Goal: Information Seeking & Learning: Learn about a topic

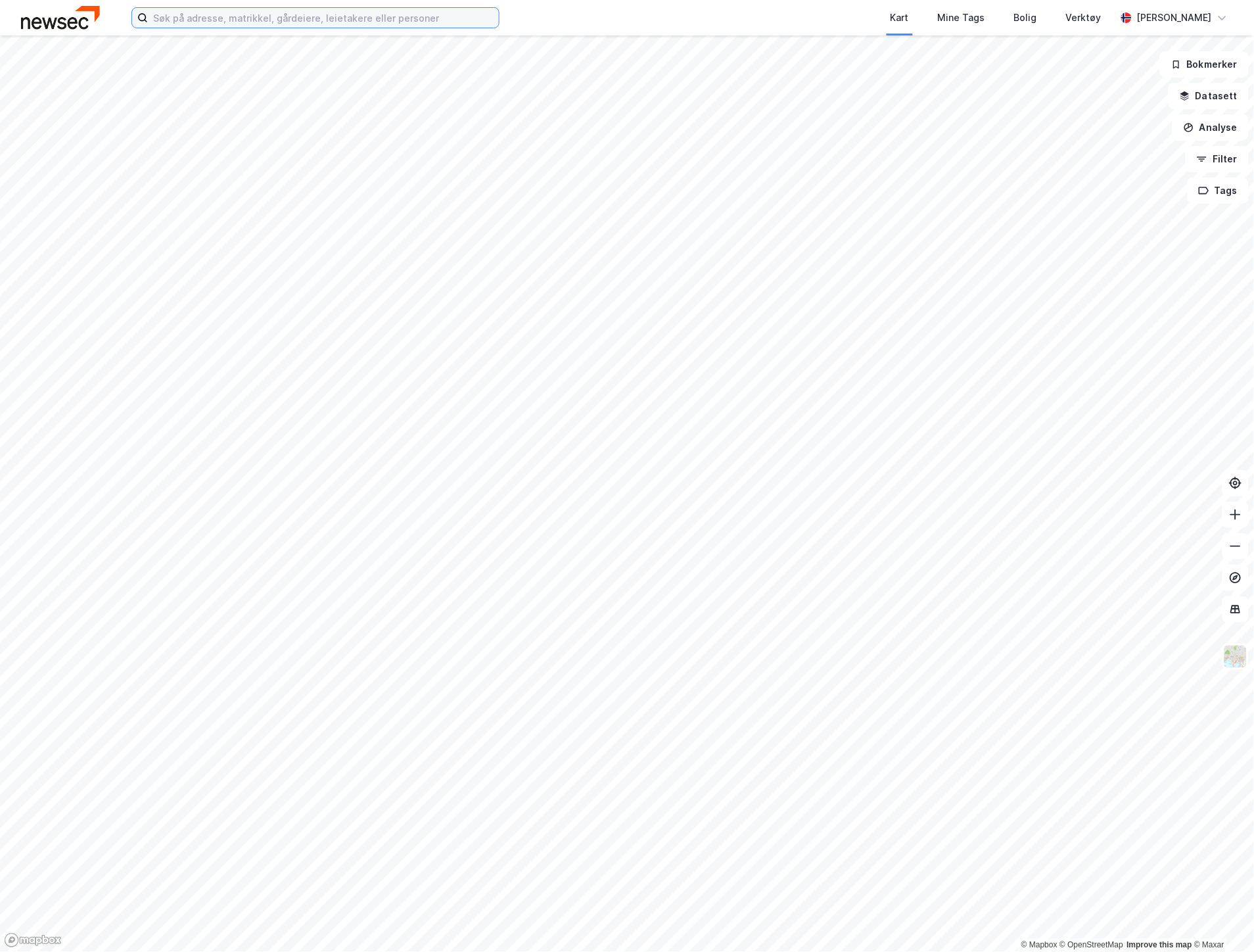
click at [326, 15] on input at bounding box center [323, 17] width 351 height 20
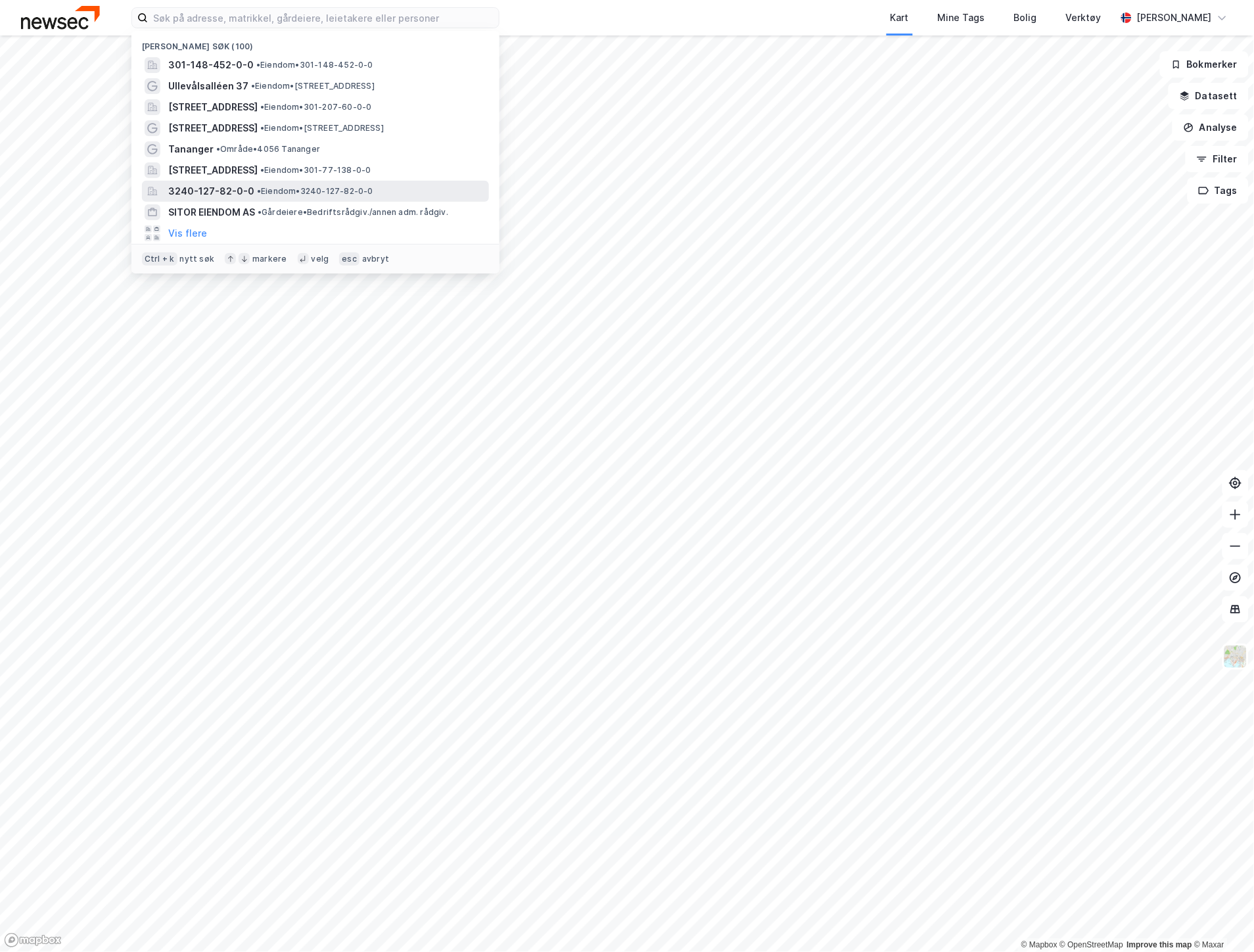
click at [305, 190] on span "• Eiendom • 3240-127-82-0-0" at bounding box center [314, 191] width 116 height 10
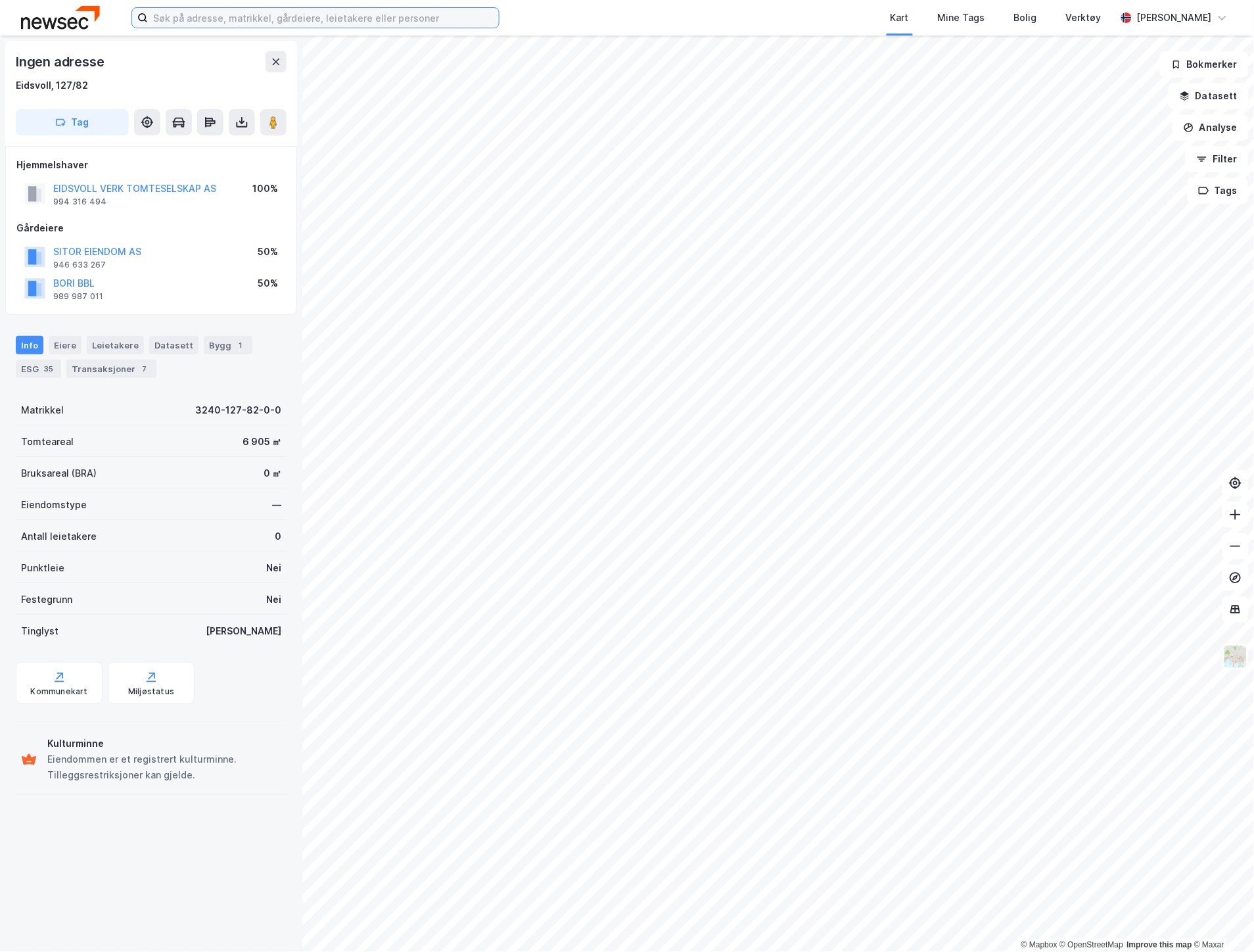
click at [324, 20] on input at bounding box center [323, 17] width 351 height 20
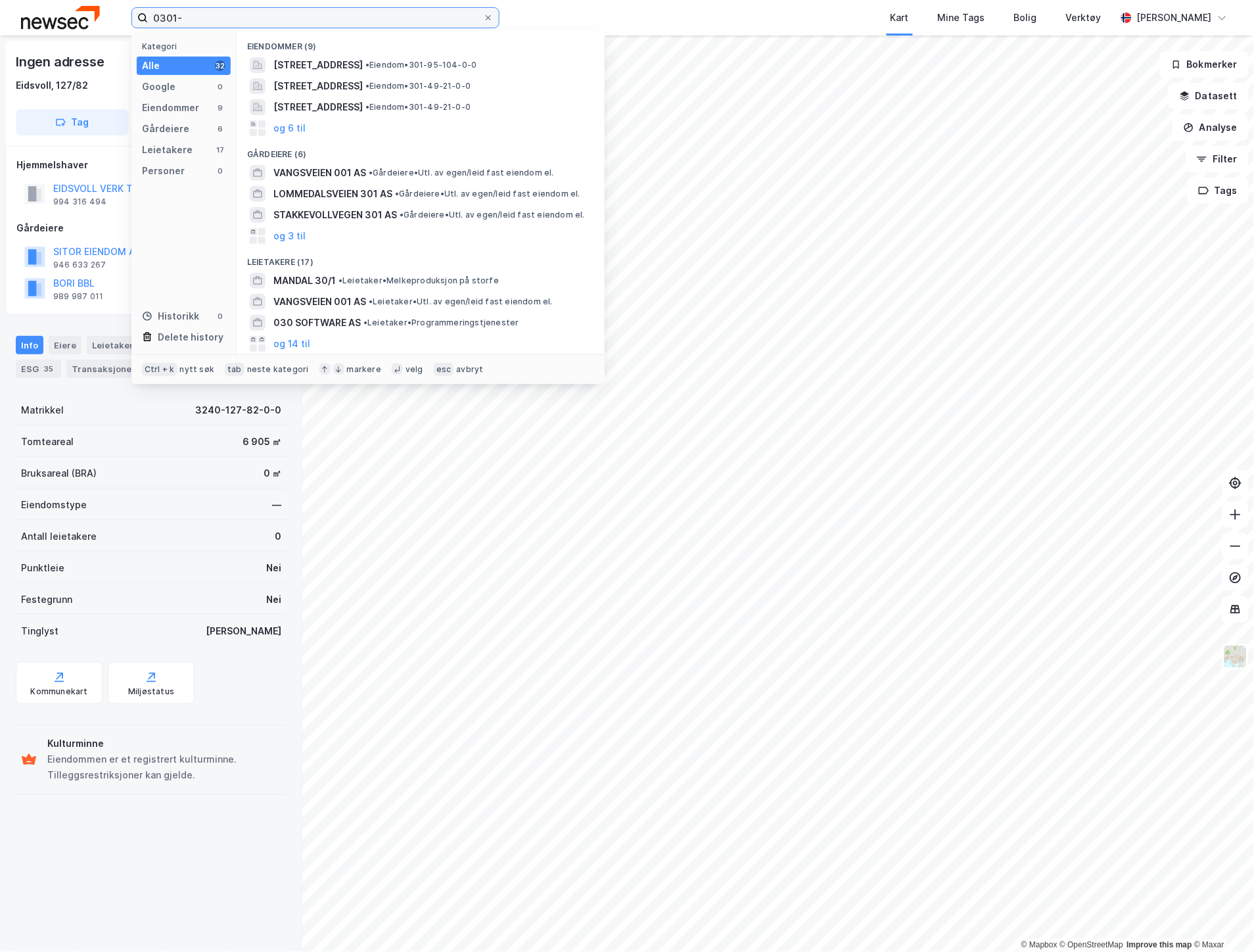
click at [411, 20] on input "0301-" at bounding box center [315, 17] width 336 height 20
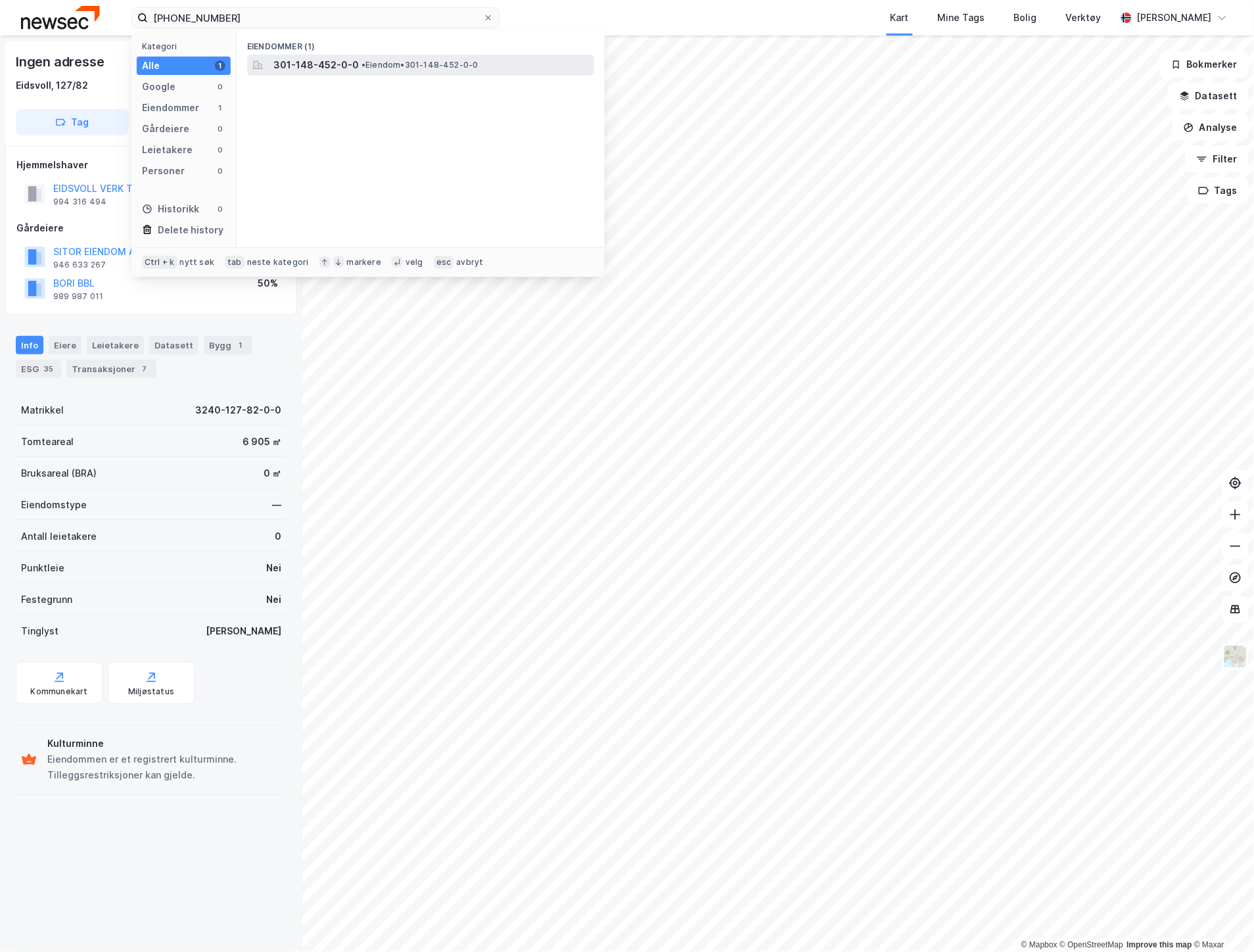
click at [403, 61] on span "• Eiendom • 301-148-452-0-0" at bounding box center [420, 64] width 117 height 10
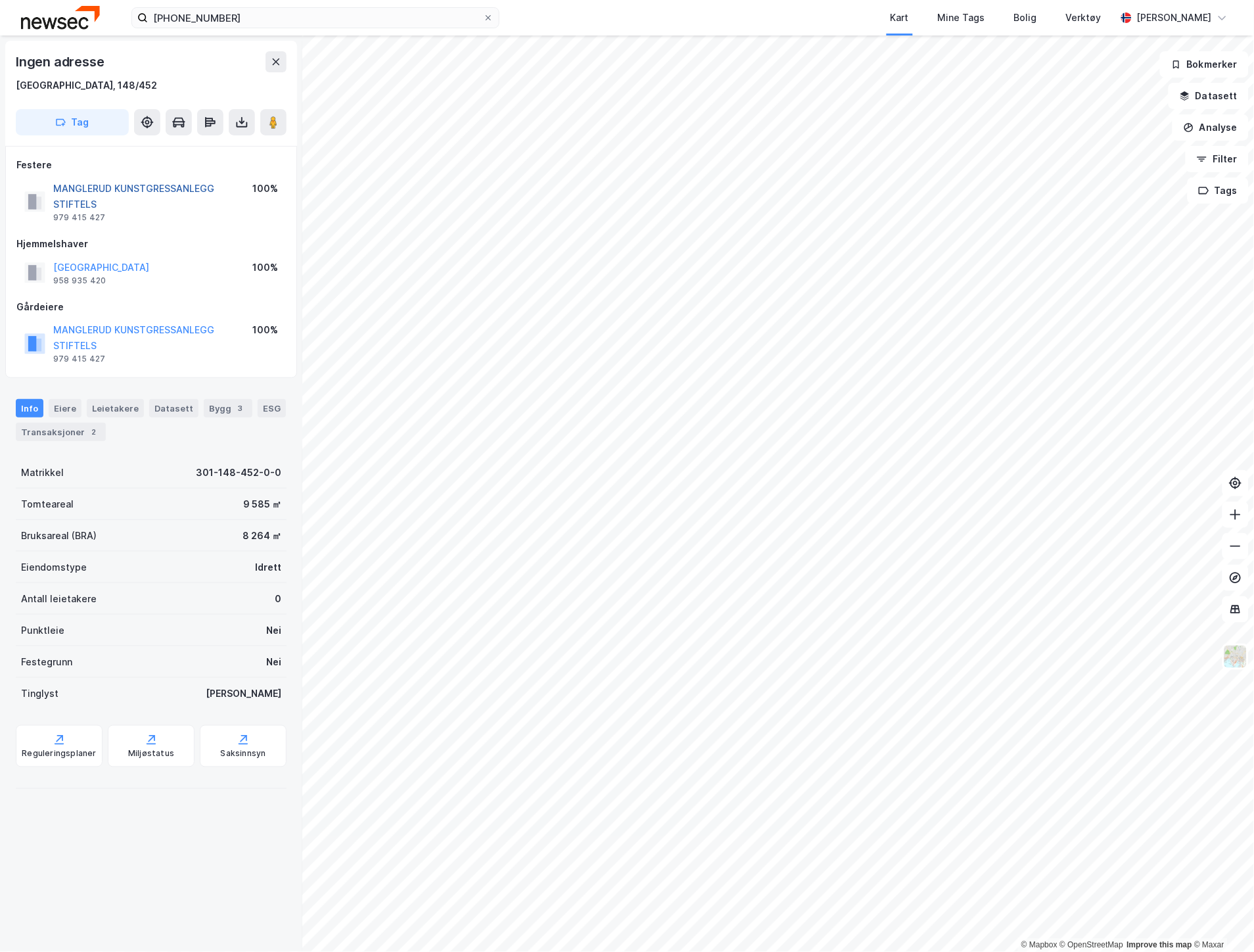
click at [0, 0] on button "MANGLERUD KUNSTGRESSANLEGG STIFTELS" at bounding box center [0, 0] width 0 height 0
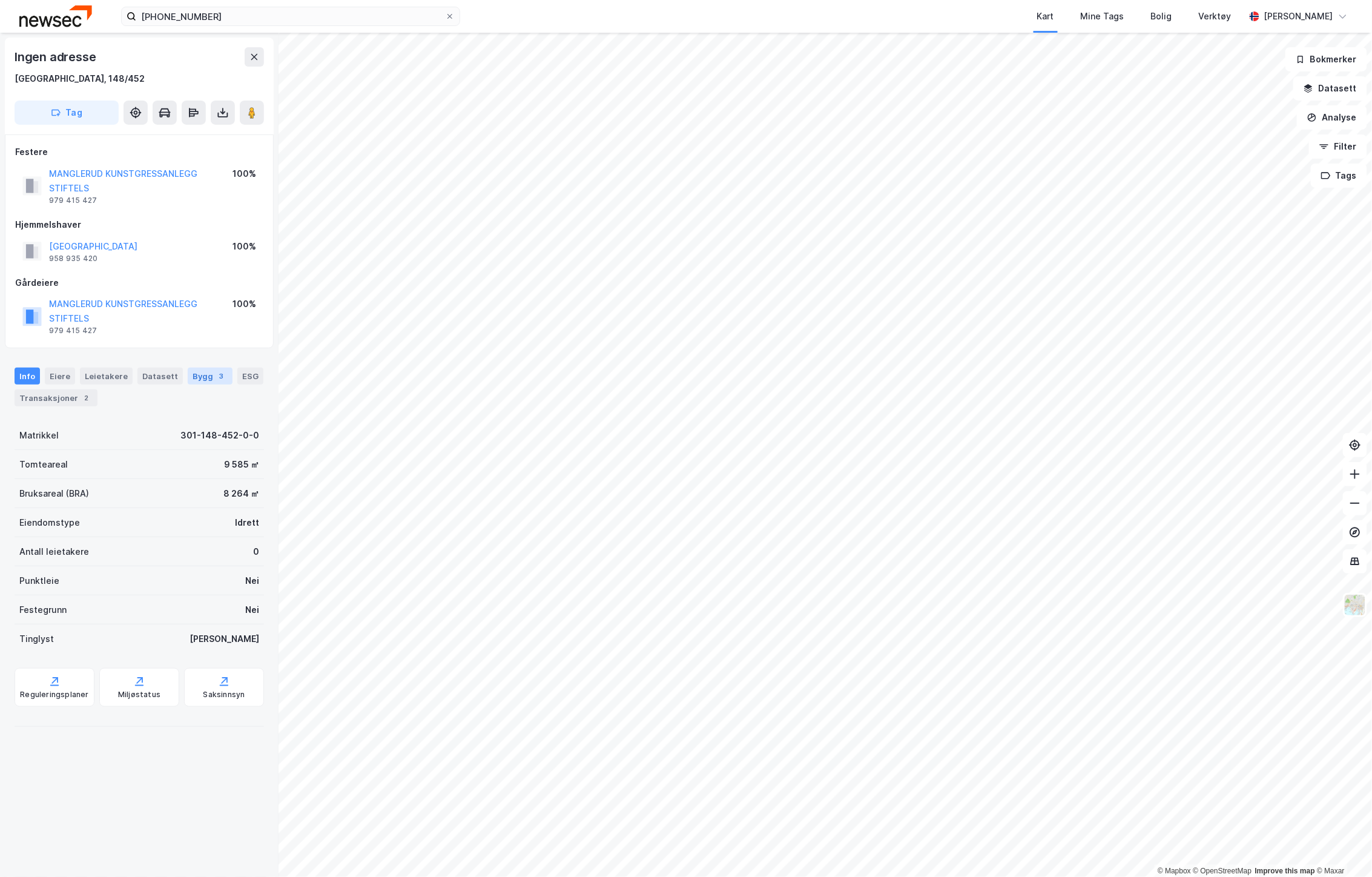
click at [216, 372] on div "3" at bounding box center [222, 376] width 12 height 12
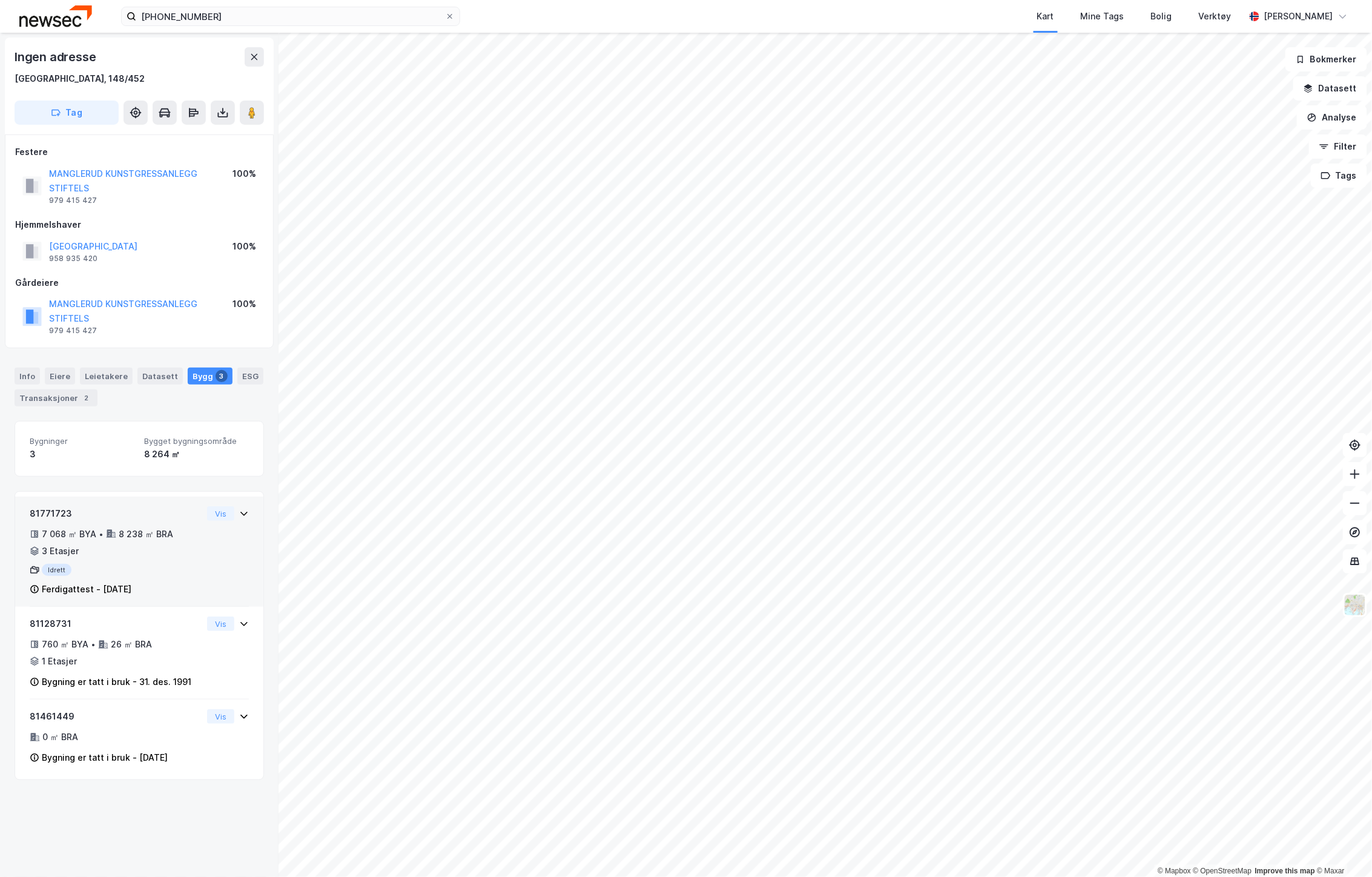
click at [208, 548] on div "81771723 7 068 ㎡ BYA • 8 238 ㎡ BRA • 3 Etasjer Idrett Ferdigattest - [DATE] Vis" at bounding box center [140, 557] width 219 height 101
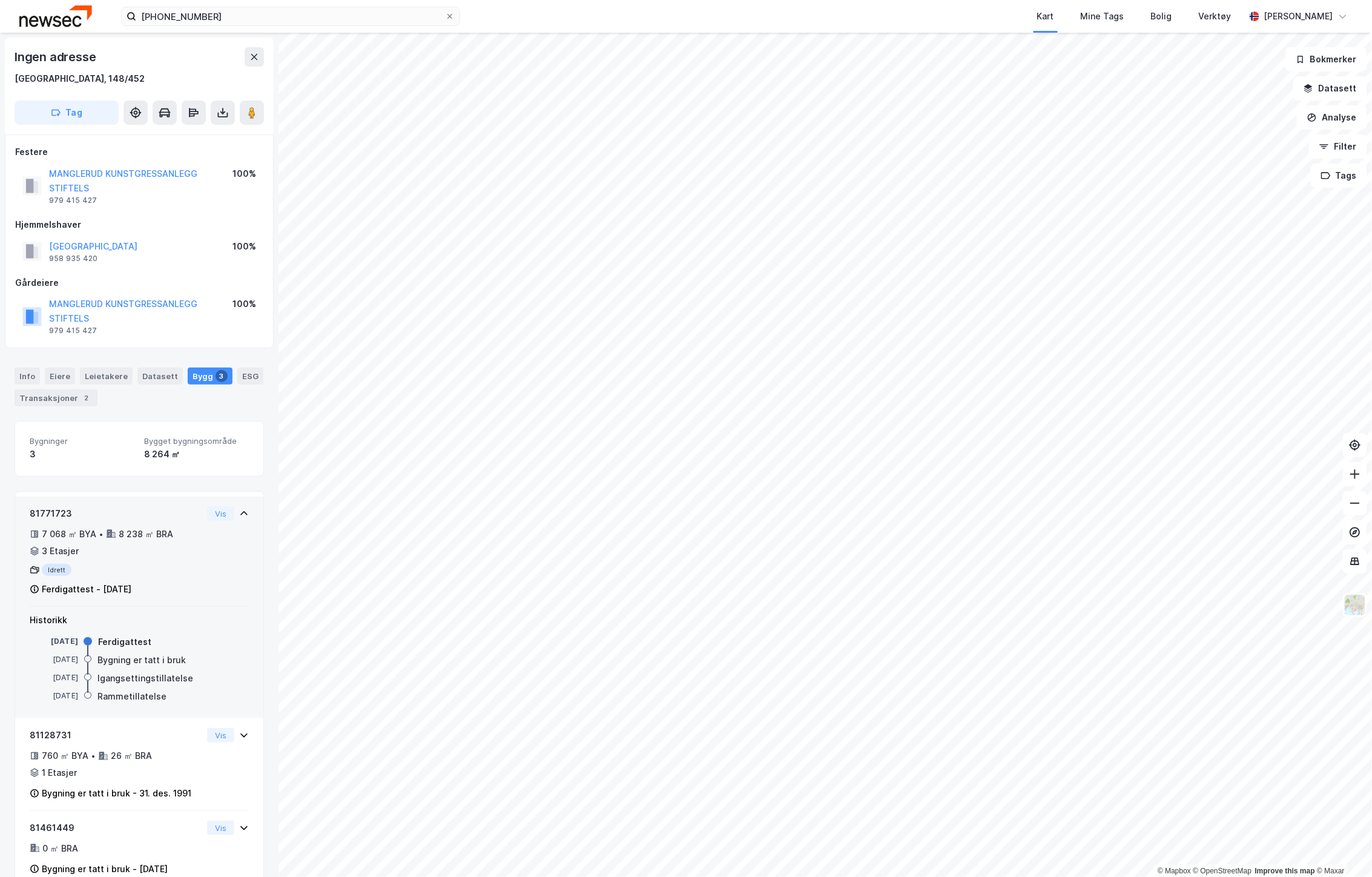
click at [208, 548] on div "81771723 7 068 ㎡ BYA • 8 238 ㎡ BRA • 3 Etasjer Idrett Ferdigattest - [DATE] Vis" at bounding box center [140, 557] width 219 height 101
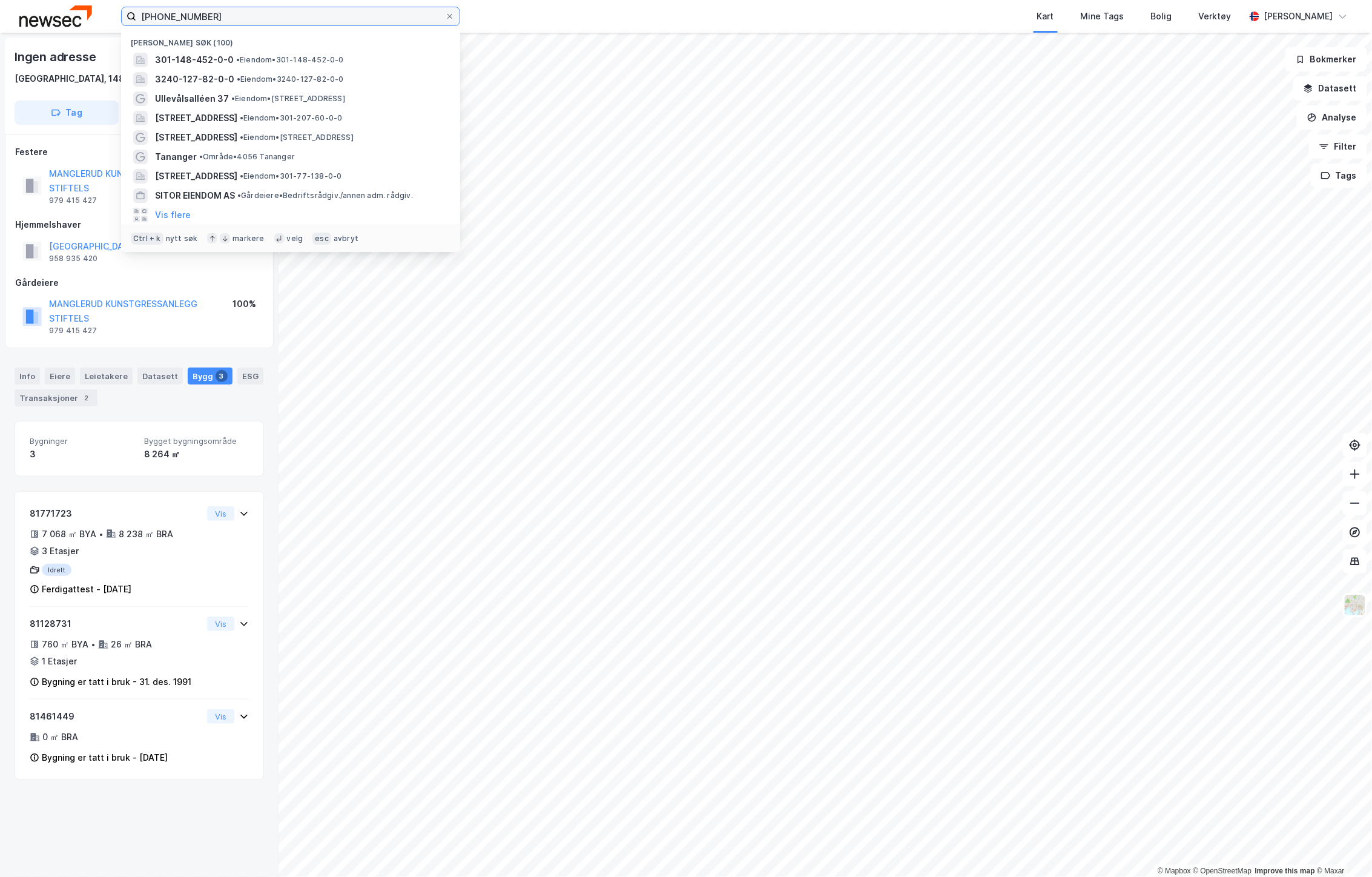
drag, startPoint x: 223, startPoint y: 13, endPoint x: 78, endPoint y: 10, distance: 145.0
click at [80, 11] on div "[PHONE_NUMBER] Nylige søk [PHONE_NUMBER] • Eiendom • 301-148-452-0-0 3240-127-8…" at bounding box center [686, 16] width 1372 height 33
click at [213, 12] on input "[PHONE_NUMBER]" at bounding box center [290, 15] width 309 height 18
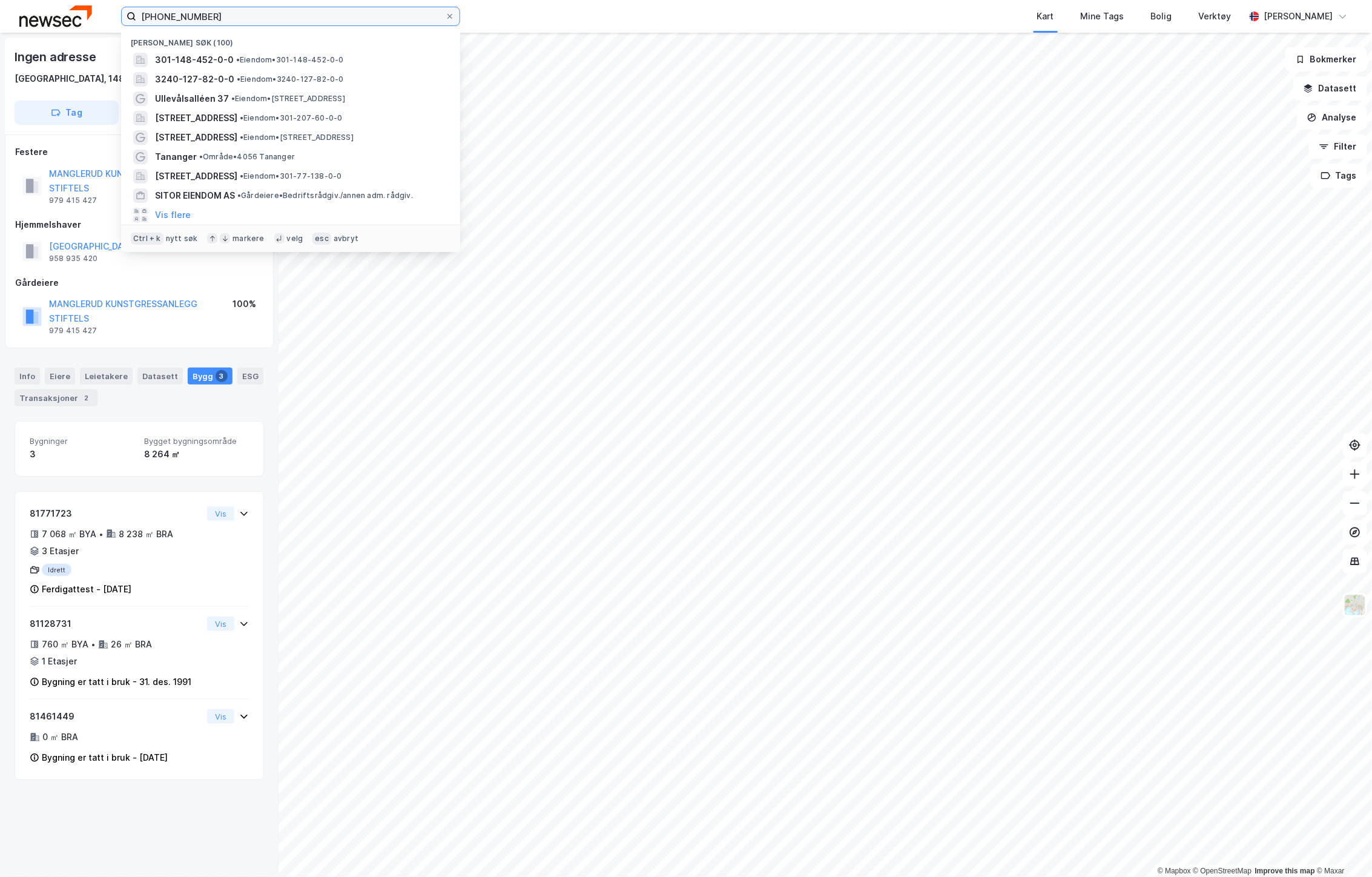
paste input "[PERSON_NAME][GEOGRAPHIC_DATA]"
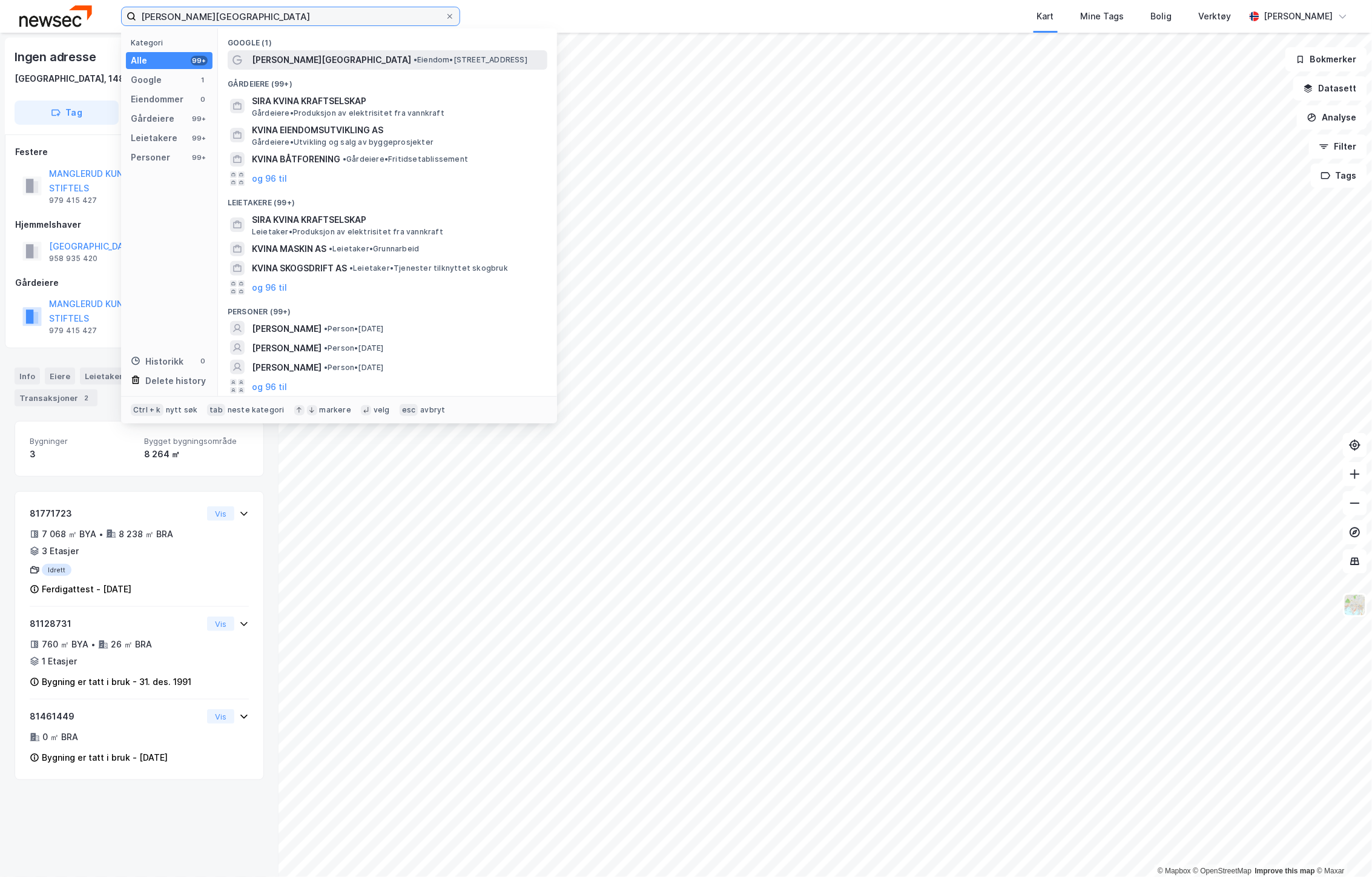
type input "[PERSON_NAME][GEOGRAPHIC_DATA]"
click at [414, 57] on span "•" at bounding box center [415, 59] width 3 height 9
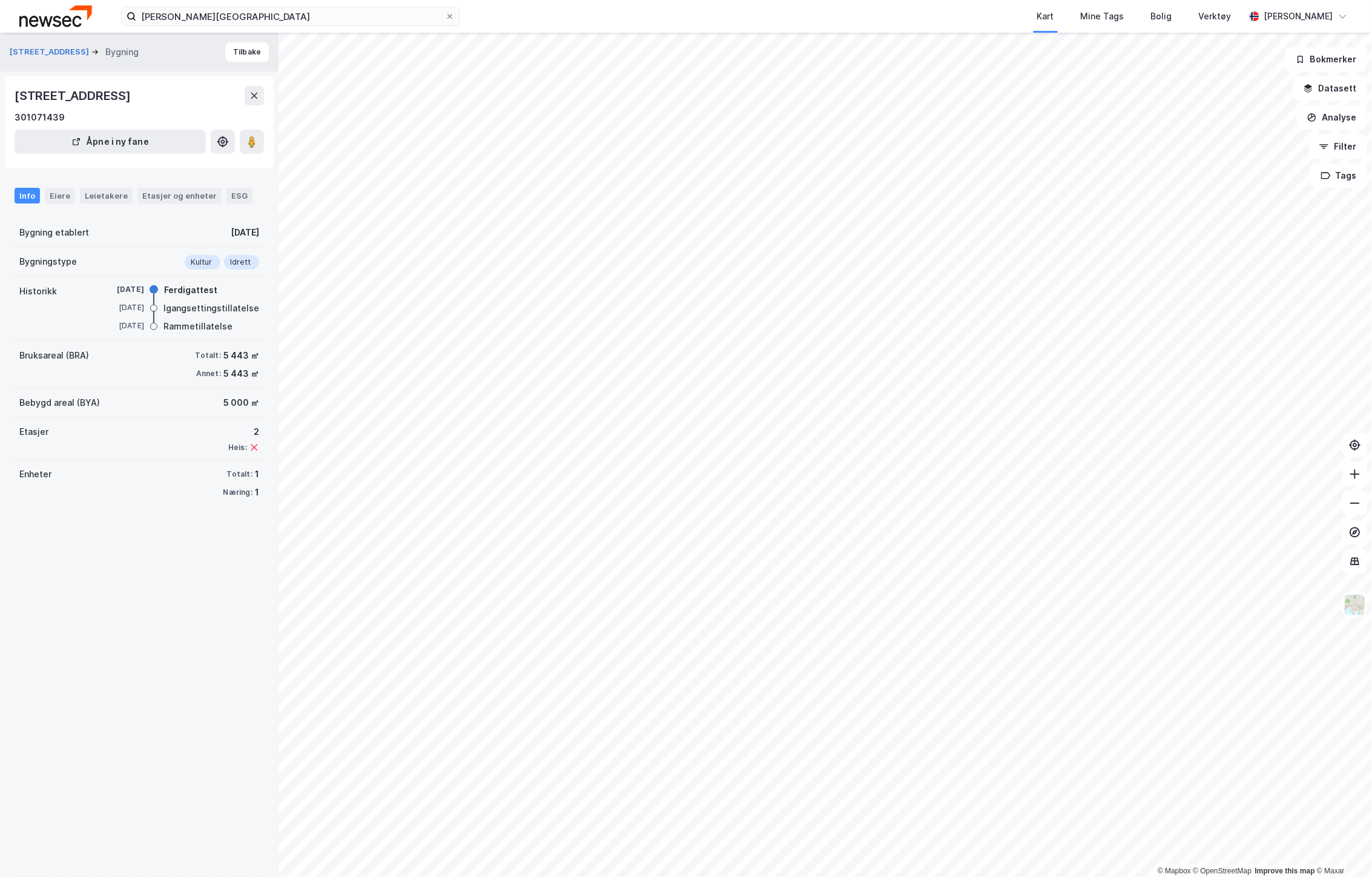
click at [311, 27] on div "[PERSON_NAME][GEOGRAPHIC_DATA] Kart Mine Tags Bolig Verktøy [PERSON_NAME]" at bounding box center [686, 16] width 1372 height 33
click at [319, 15] on input "[PERSON_NAME][GEOGRAPHIC_DATA]" at bounding box center [290, 15] width 309 height 18
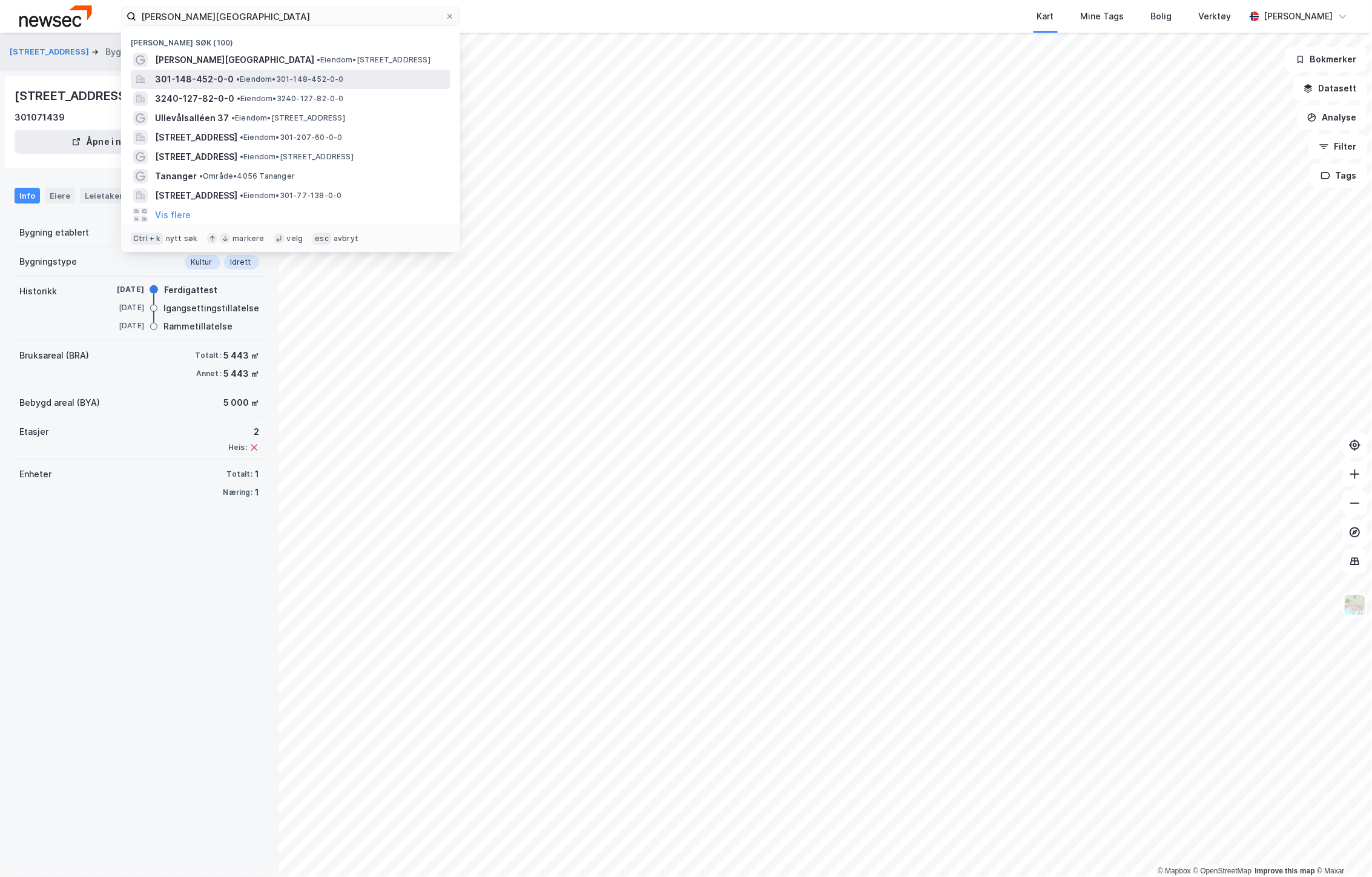
click at [319, 78] on span "• Eiendom • 301-148-452-0-0" at bounding box center [290, 79] width 108 height 9
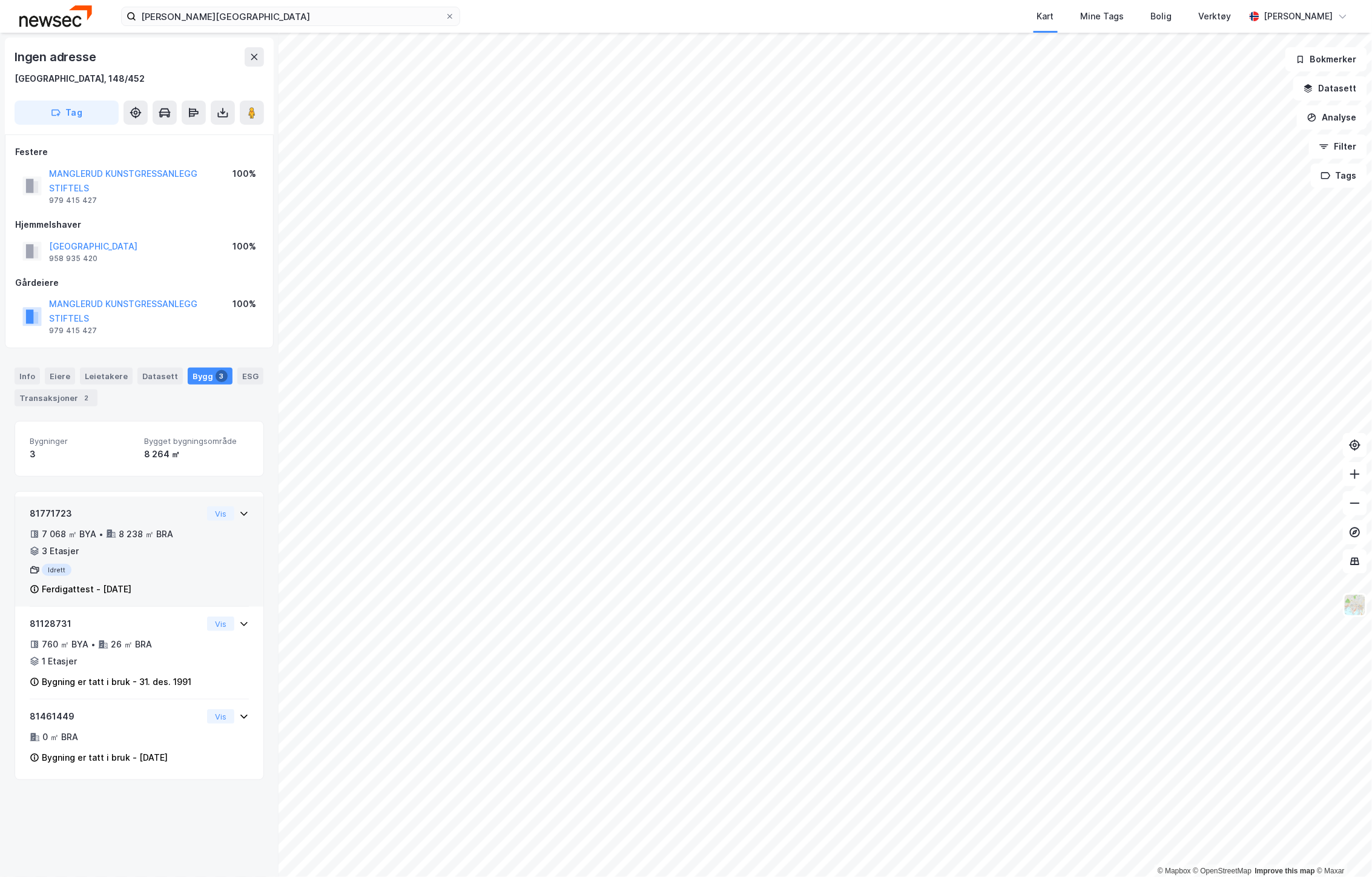
click at [216, 545] on div "81771723 7 068 ㎡ BYA • 8 238 ㎡ BRA • 3 Etasjer Idrett Ferdigattest - [DATE] Vis" at bounding box center [140, 557] width 219 height 101
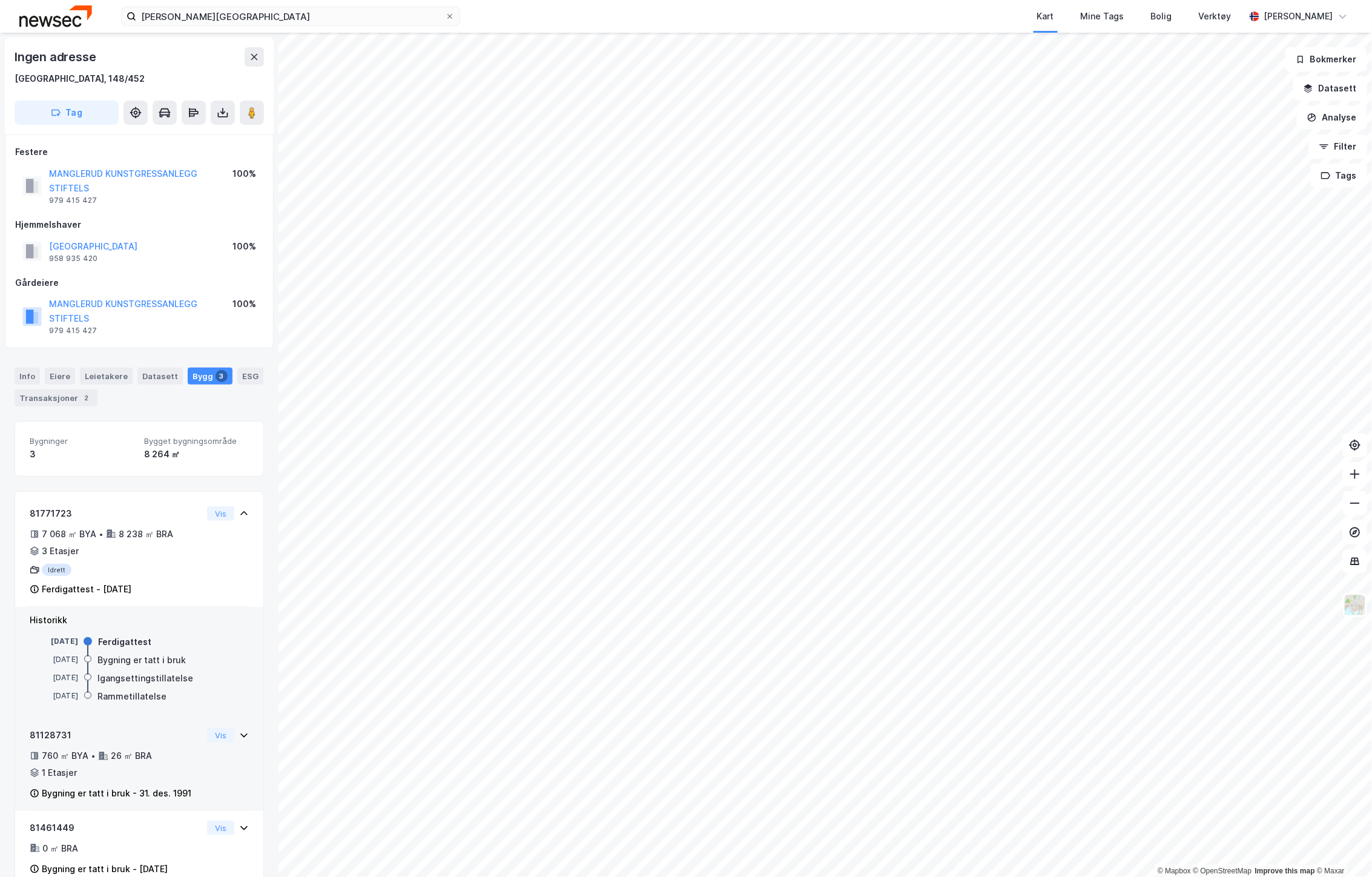
scroll to position [28, 0]
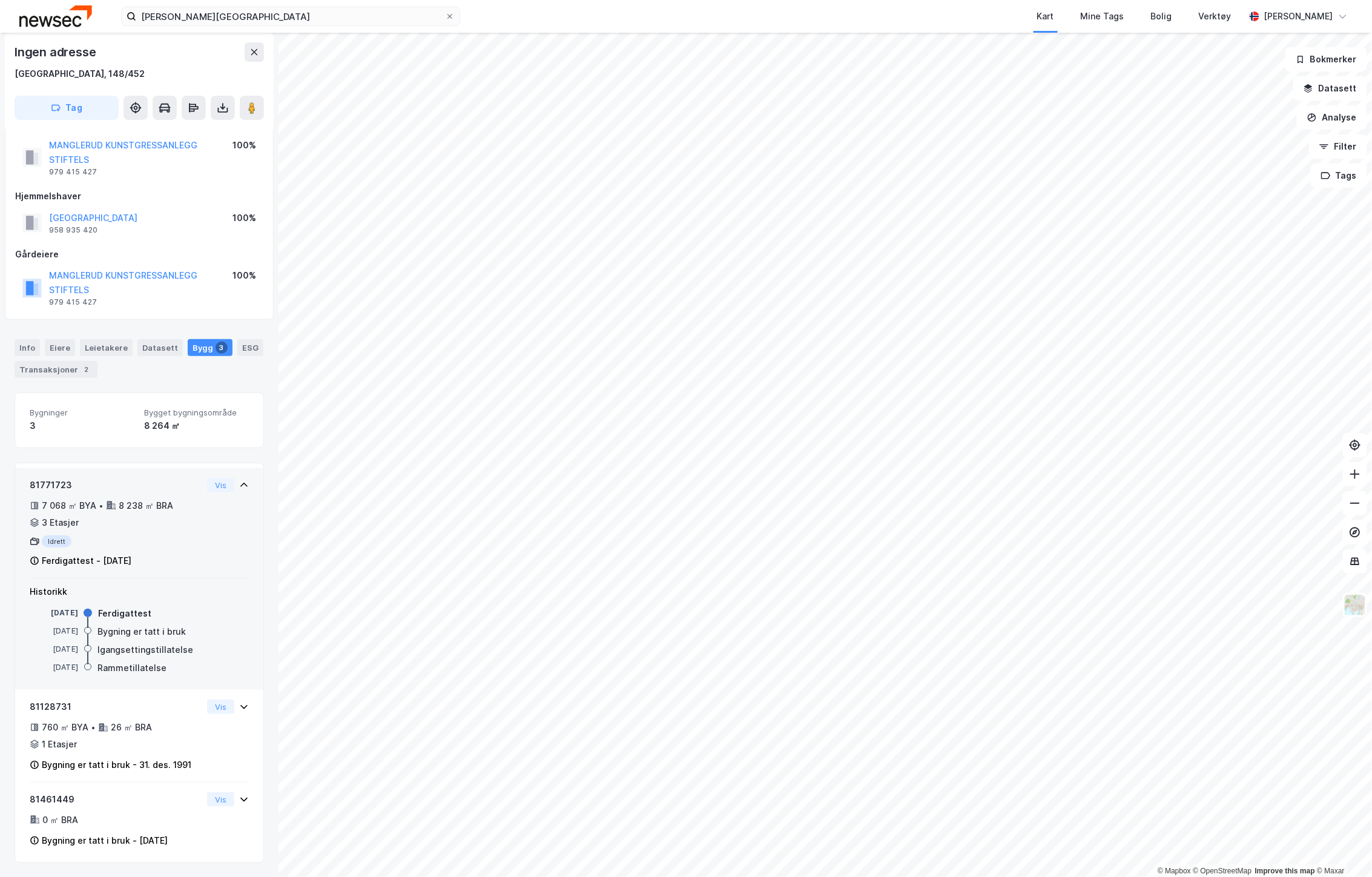
click at [164, 493] on div "81771723 7 068 ㎡ BYA • 8 238 ㎡ BRA • 3 Etasjer Idrett Ferdigattest - [DATE]" at bounding box center [116, 523] width 173 height 91
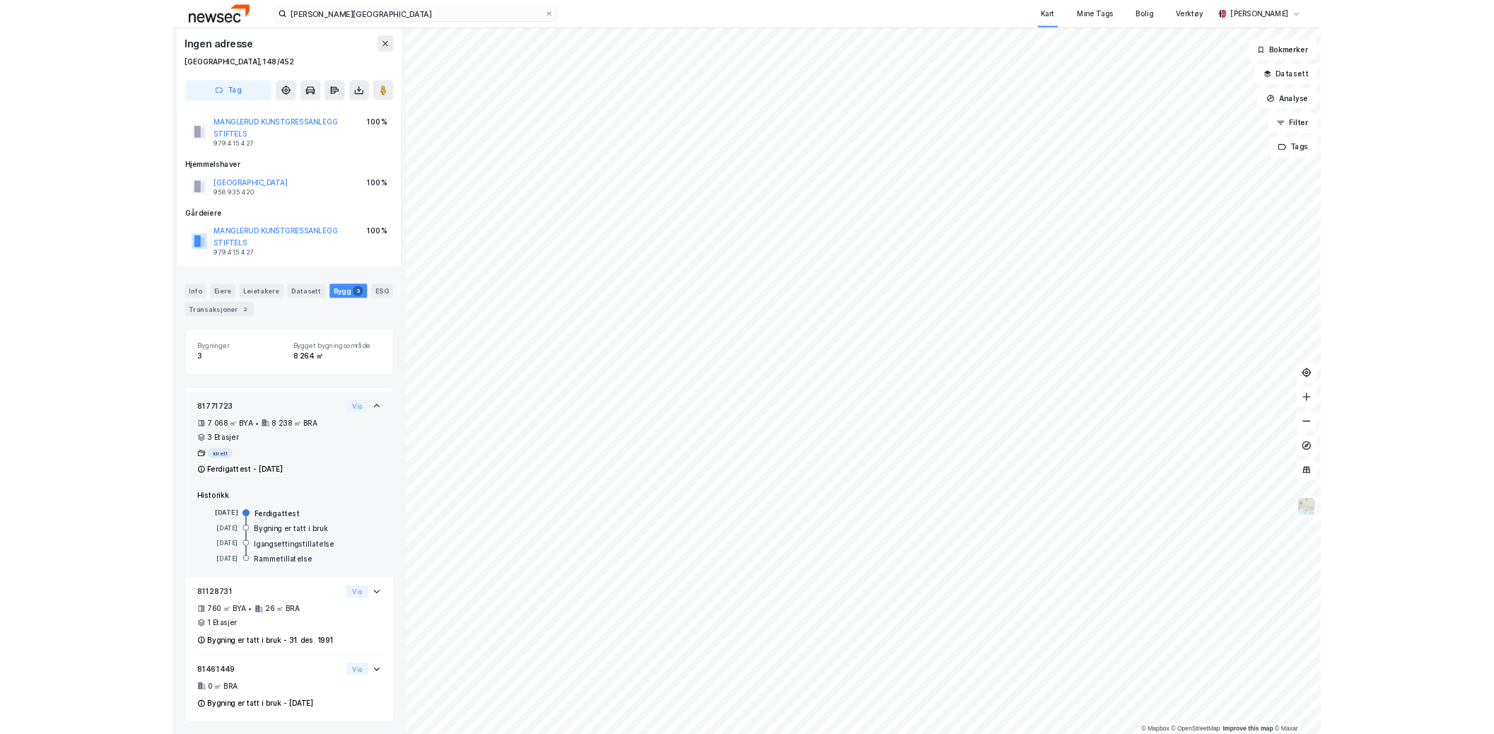
scroll to position [0, 0]
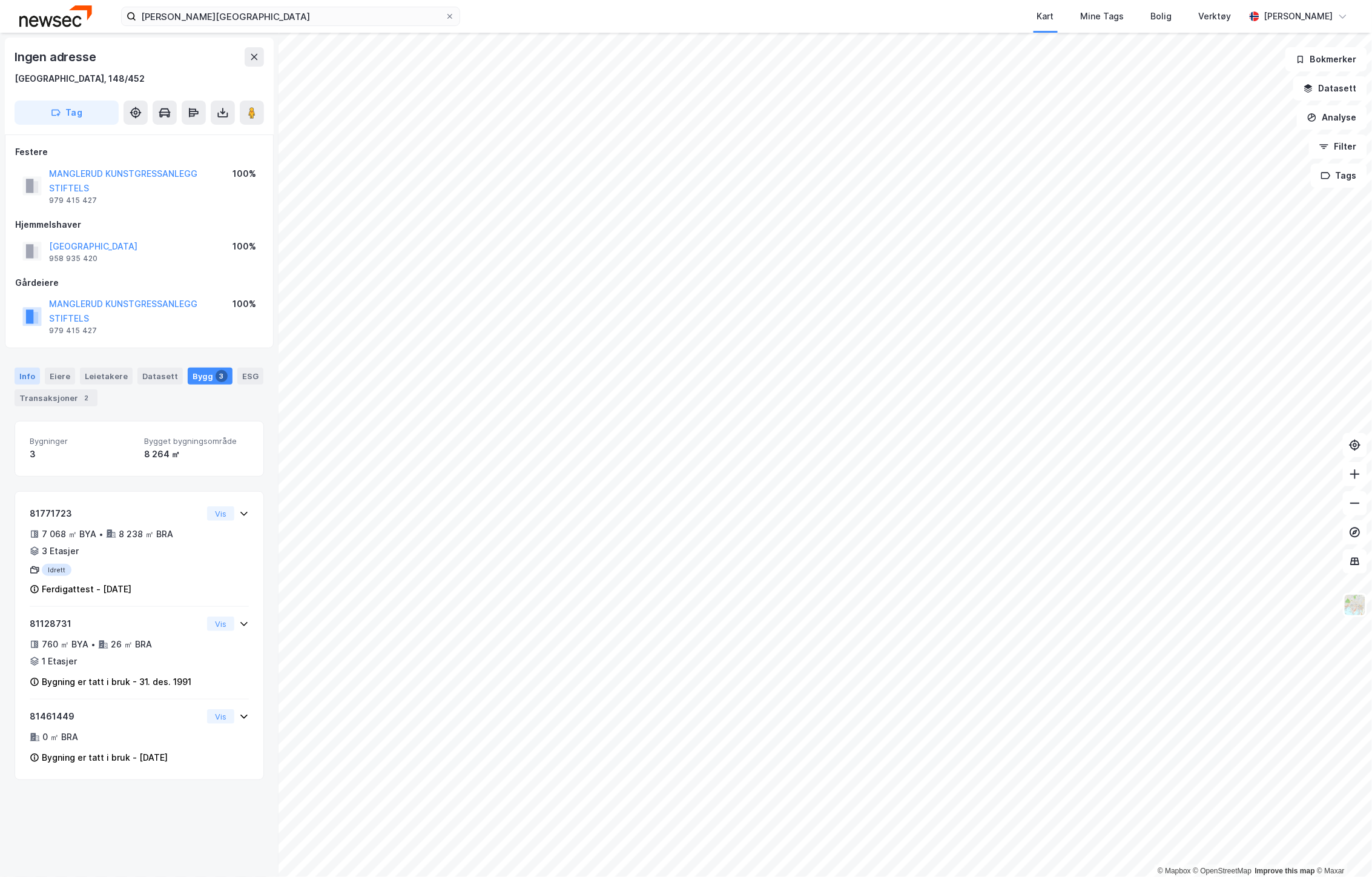
click at [34, 375] on div "Info" at bounding box center [27, 376] width 26 height 17
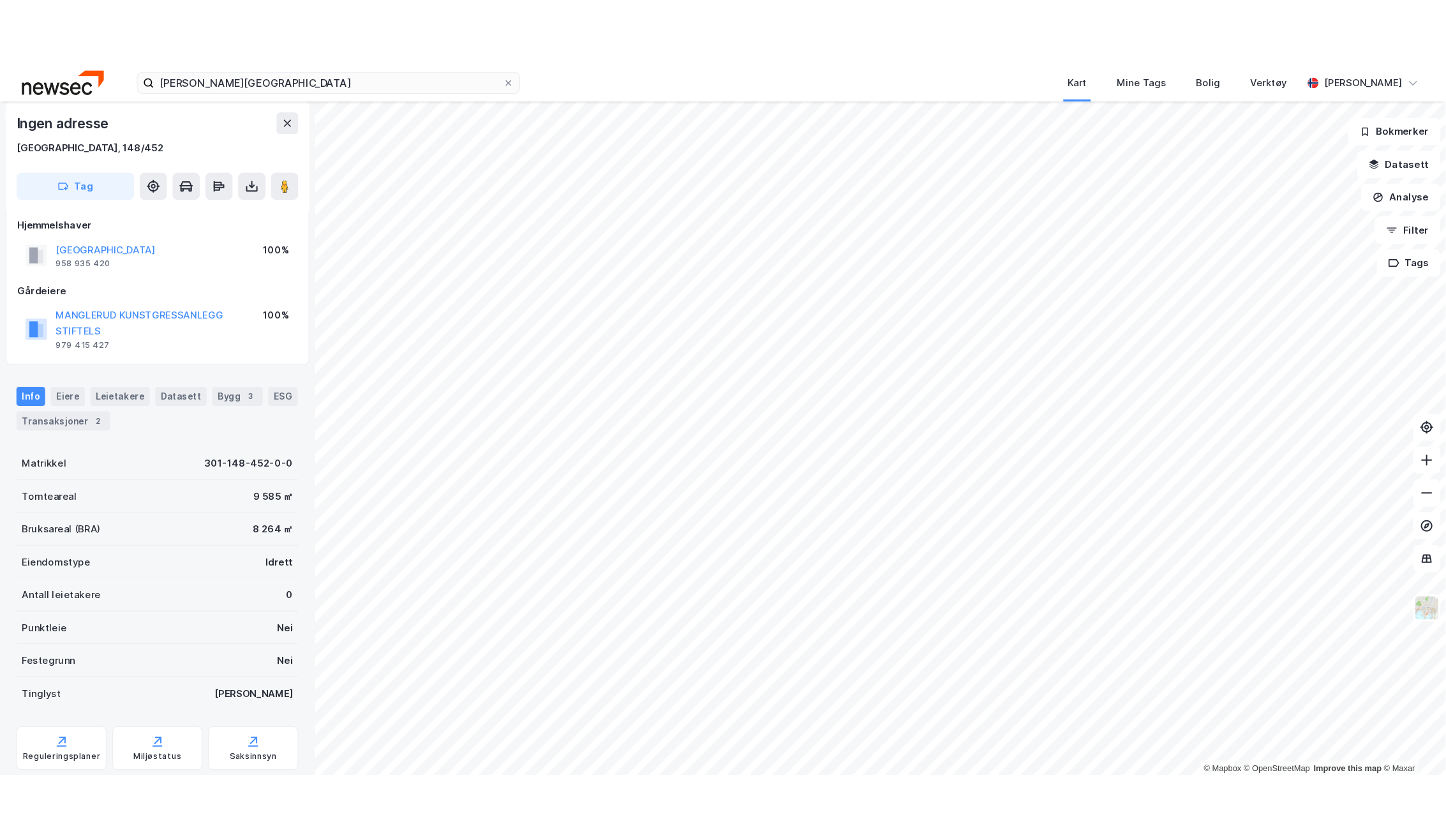
scroll to position [123, 0]
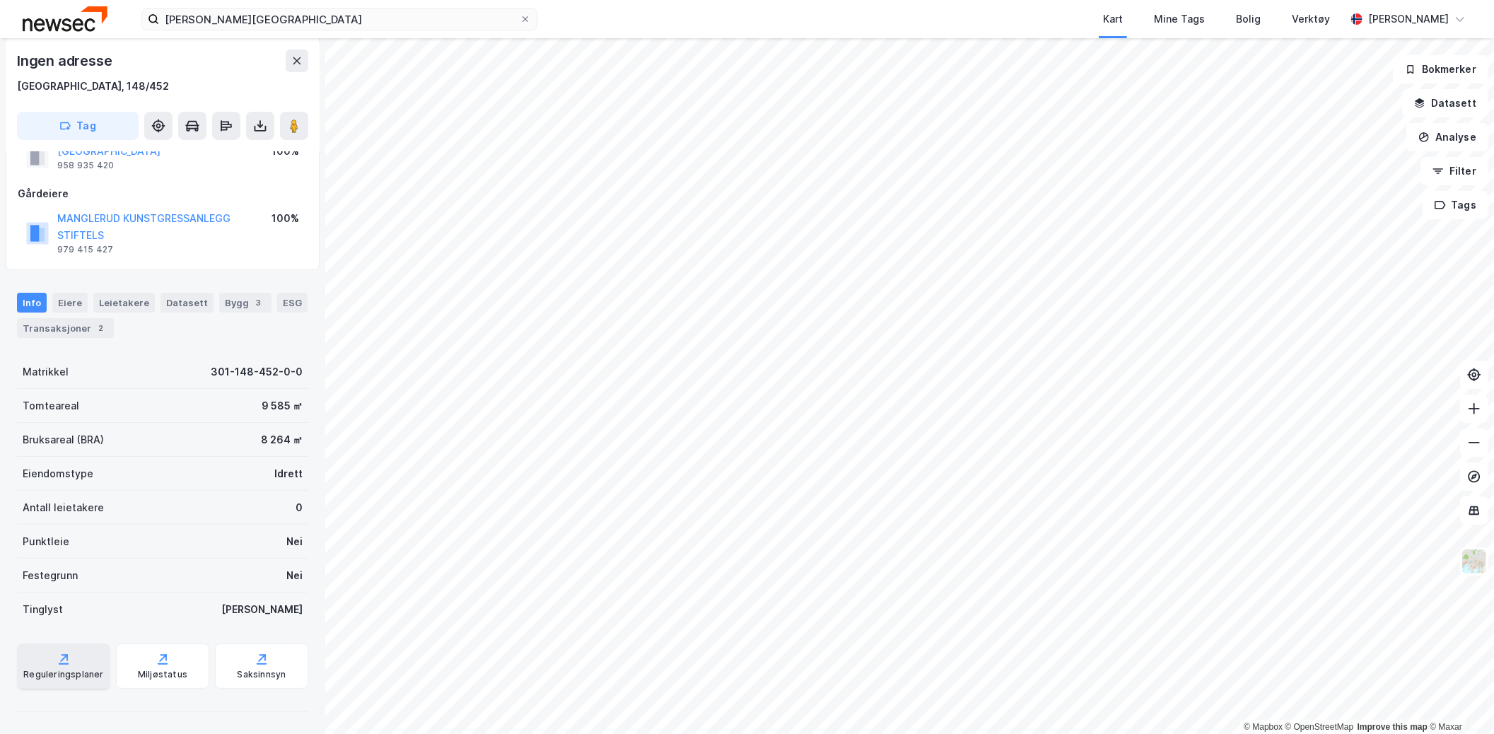
click at [51, 655] on div "Reguleringsplaner" at bounding box center [63, 665] width 93 height 45
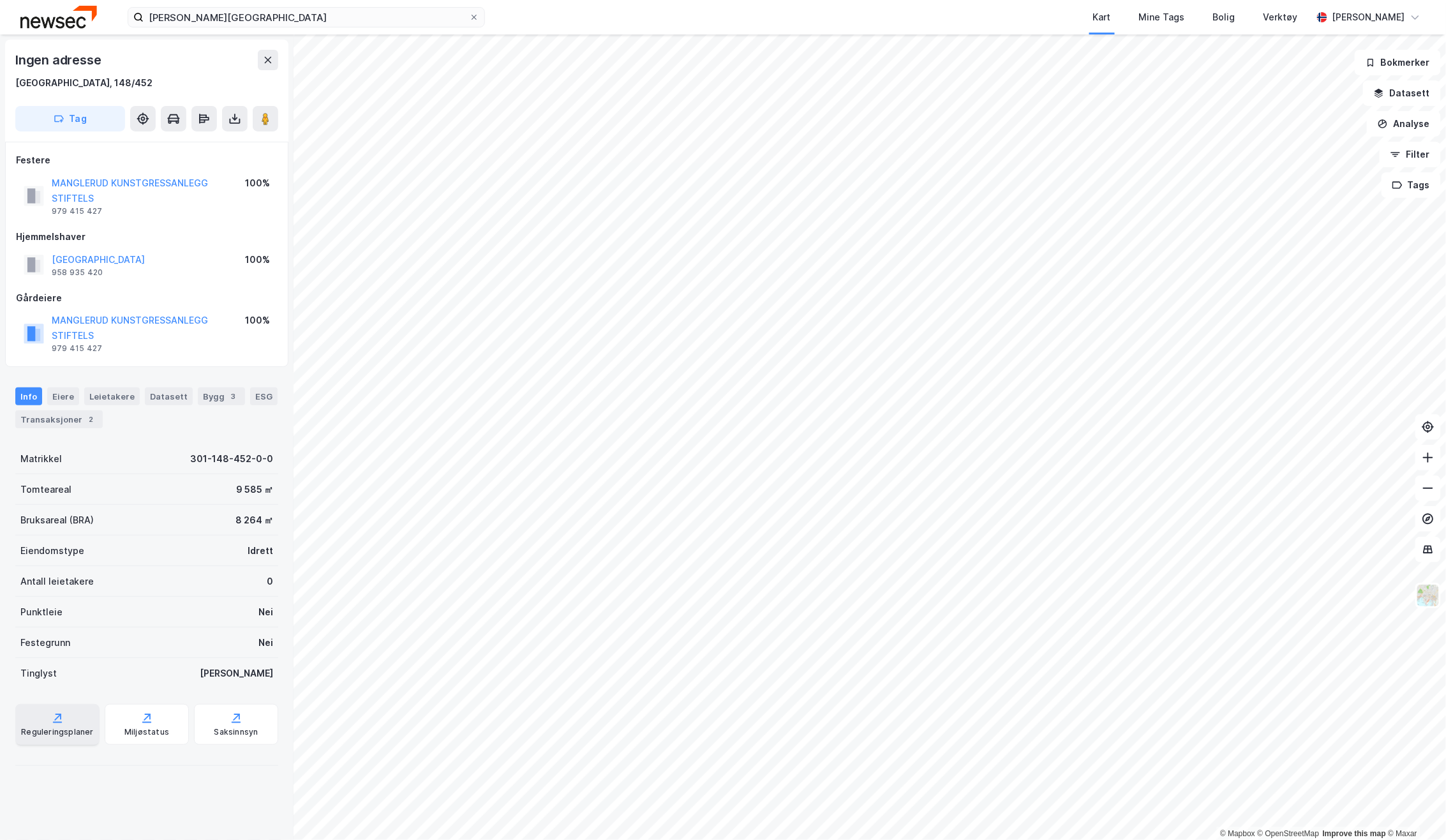
scroll to position [0, 0]
click at [0, 0] on button "MANGLERUD KUNSTGRESSANLEGG STIFTELS" at bounding box center [0, 0] width 0 height 0
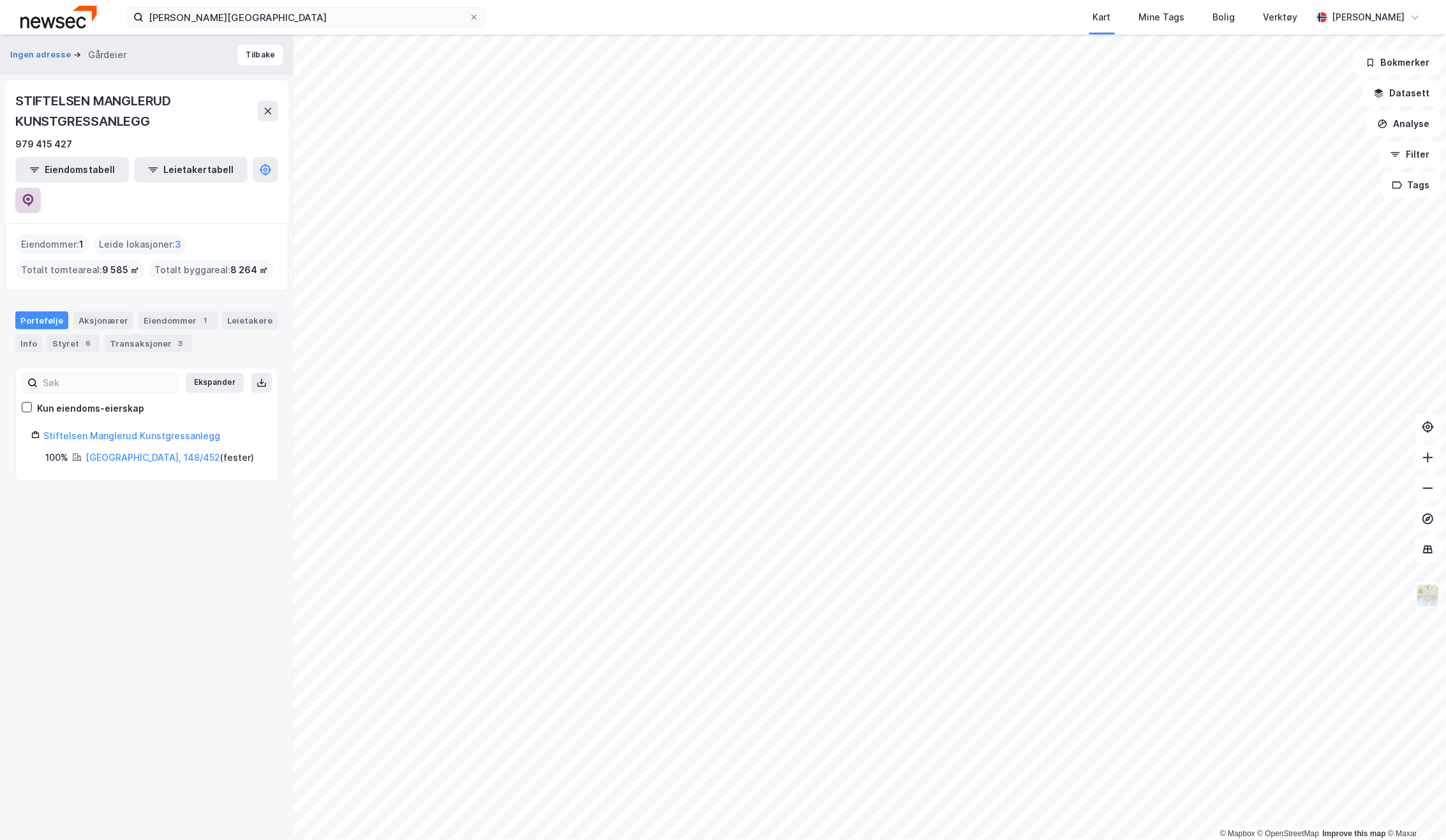
click at [34, 194] on icon at bounding box center [28, 200] width 13 height 13
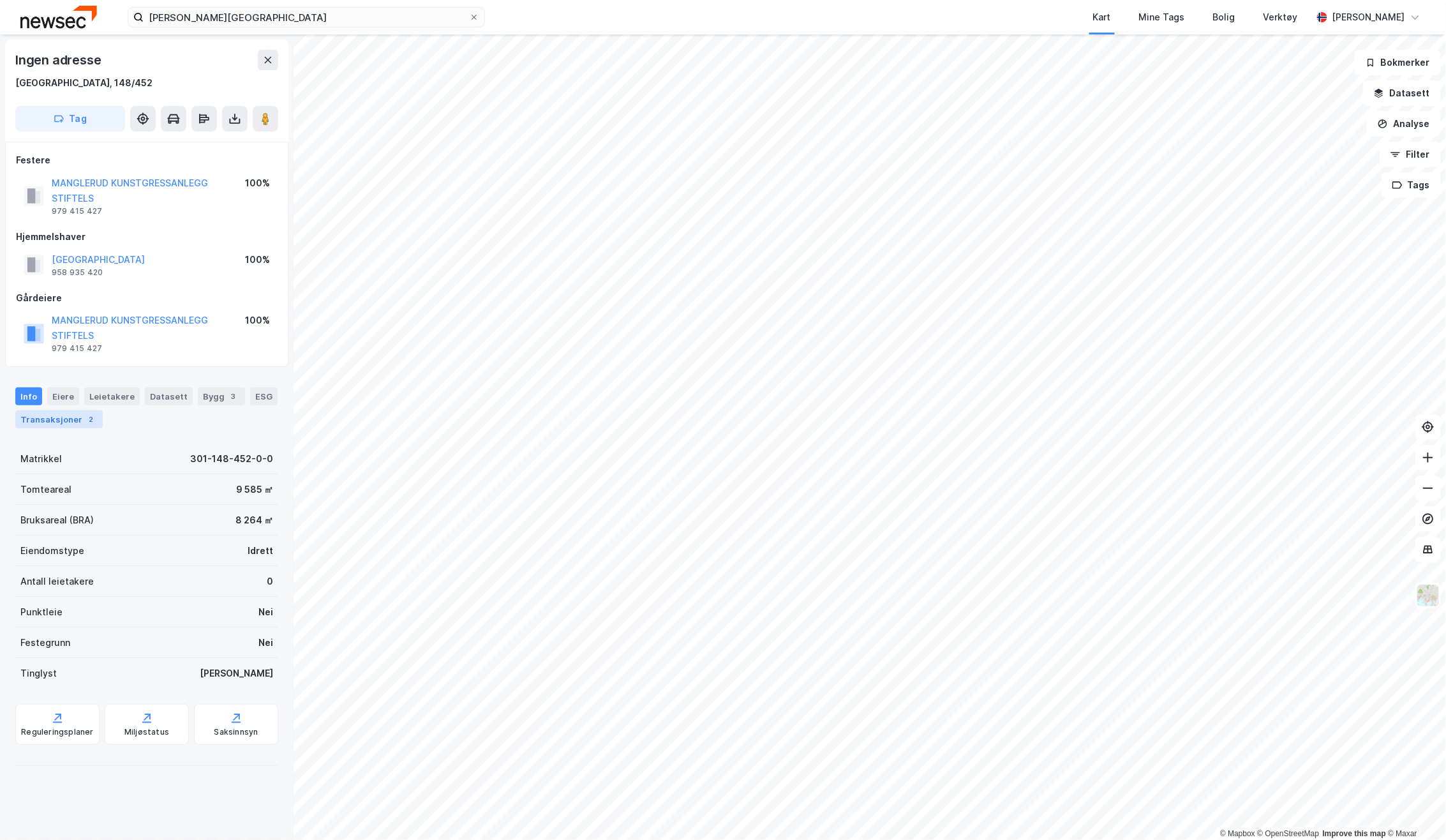
click at [69, 421] on div "Transaksjoner 2" at bounding box center [59, 420] width 88 height 18
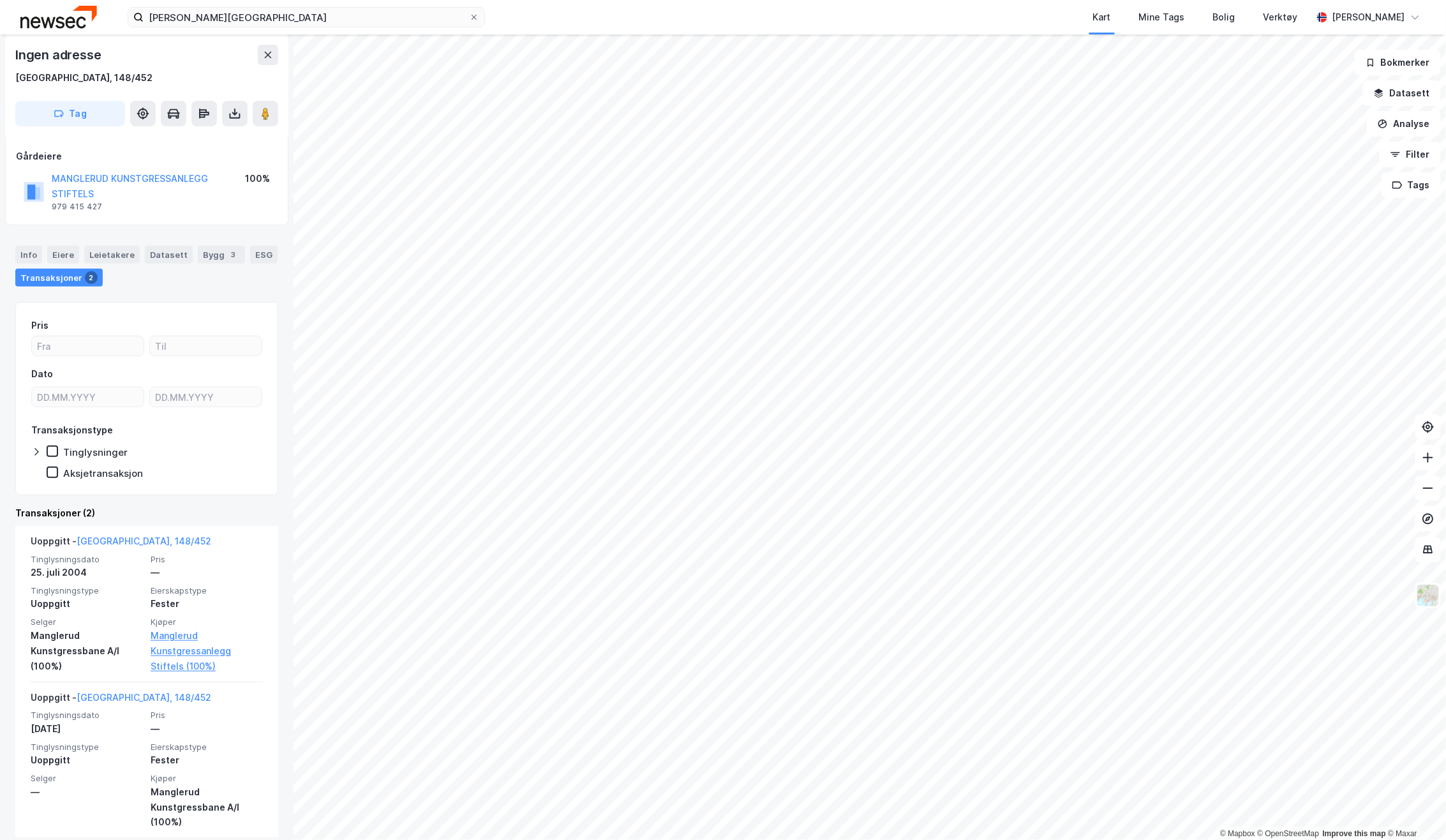
scroll to position [153, 0]
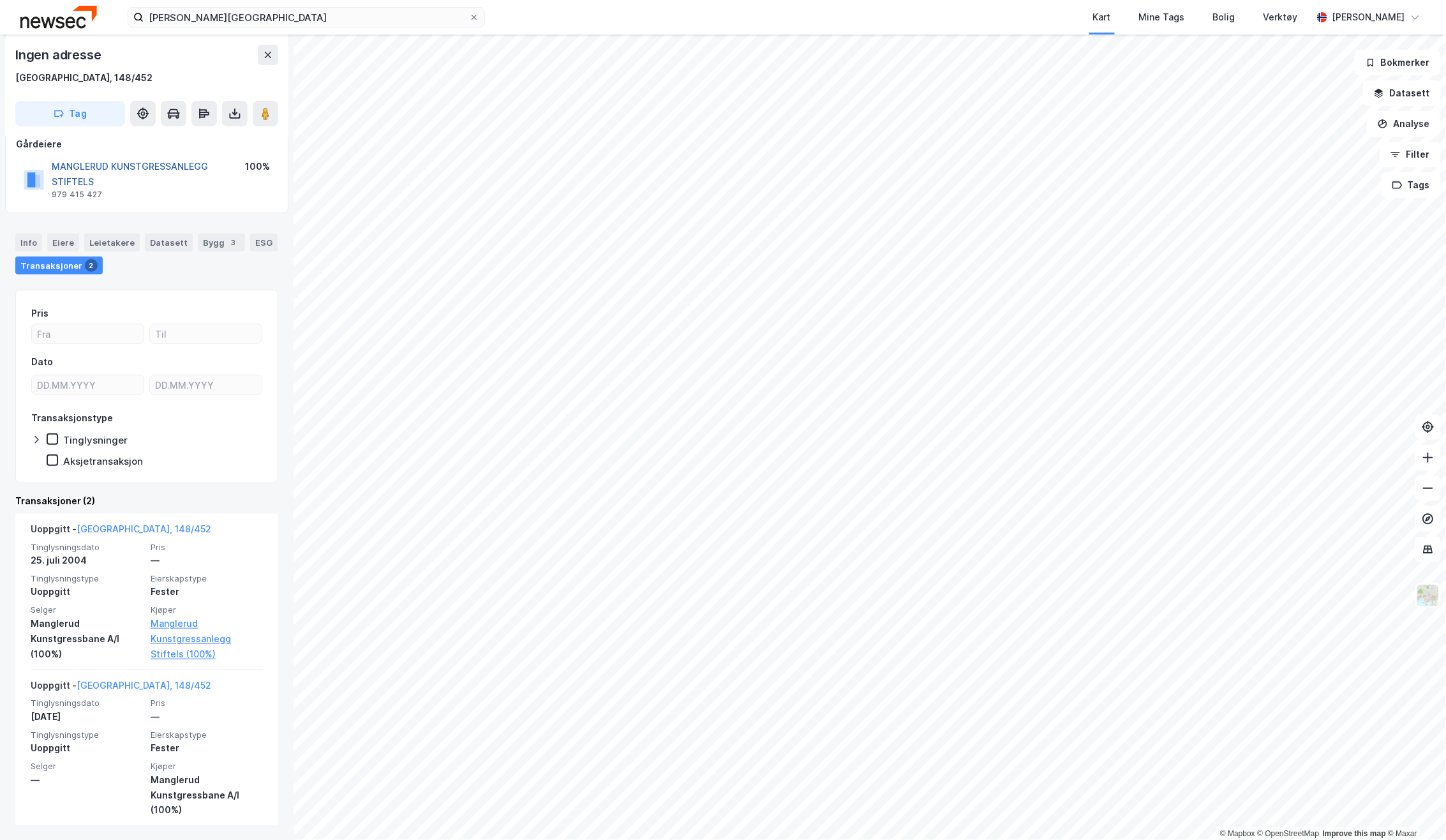
click at [0, 0] on button "MANGLERUD KUNSTGRESSANLEGG STIFTELS" at bounding box center [0, 0] width 0 height 0
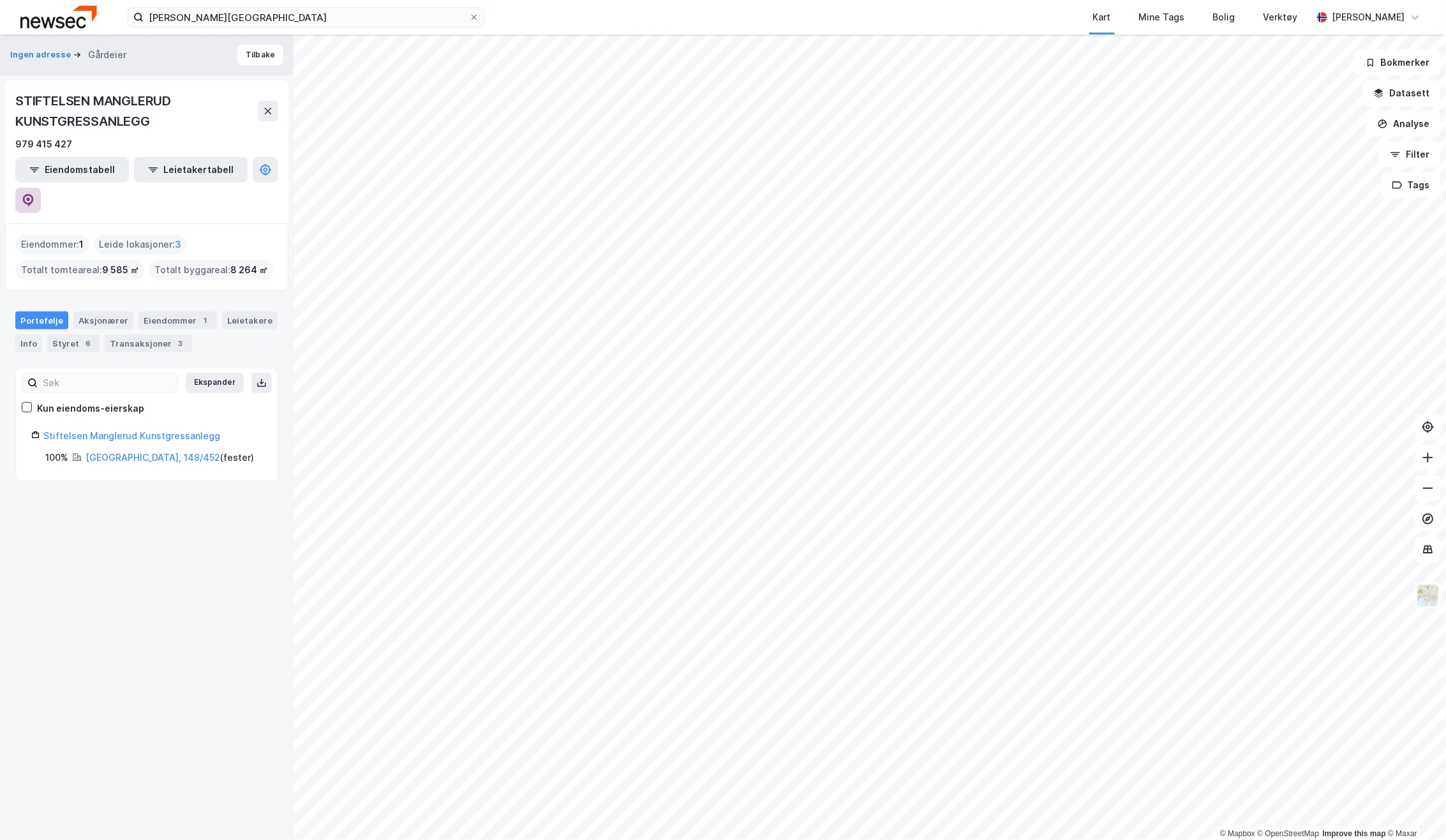
click at [41, 188] on button at bounding box center [28, 200] width 25 height 25
